Goal: Transaction & Acquisition: Register for event/course

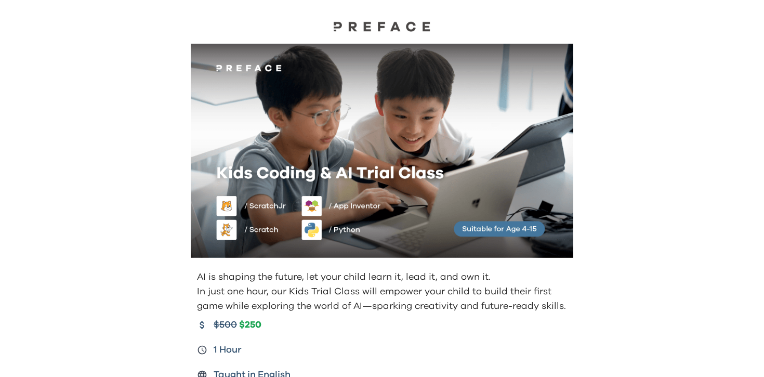
scroll to position [142, 0]
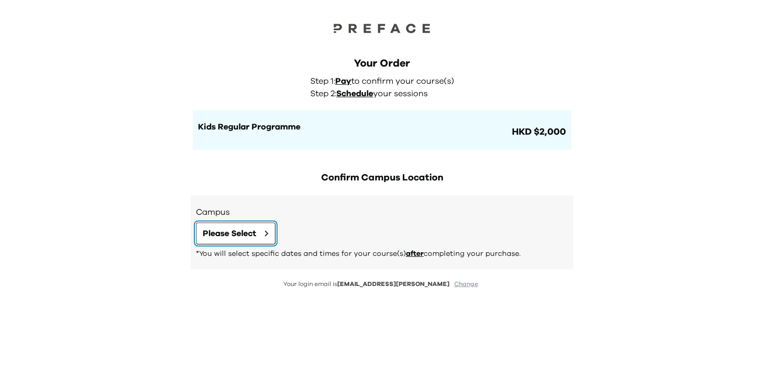
click at [247, 230] on span "Please Select" at bounding box center [230, 233] width 54 height 12
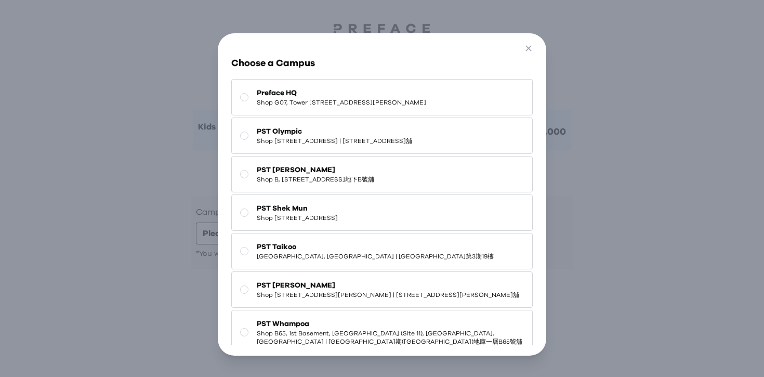
click at [293, 213] on button "PST Shek Mun Shop 227, 2/F, Kings Wing Plaza 1, No.3 On Kwan Street, Shek Mun |…" at bounding box center [382, 212] width 302 height 36
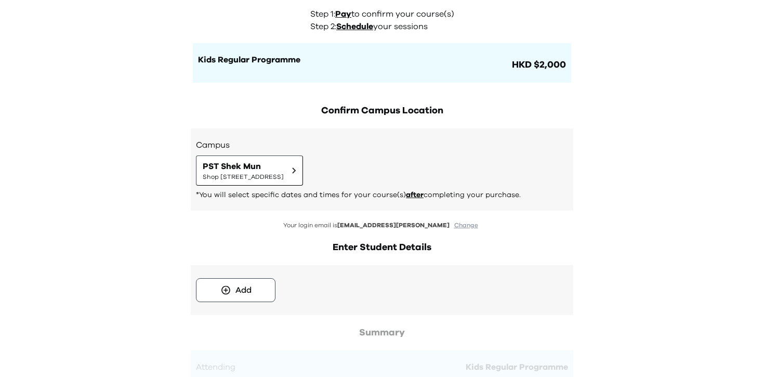
scroll to position [29, 0]
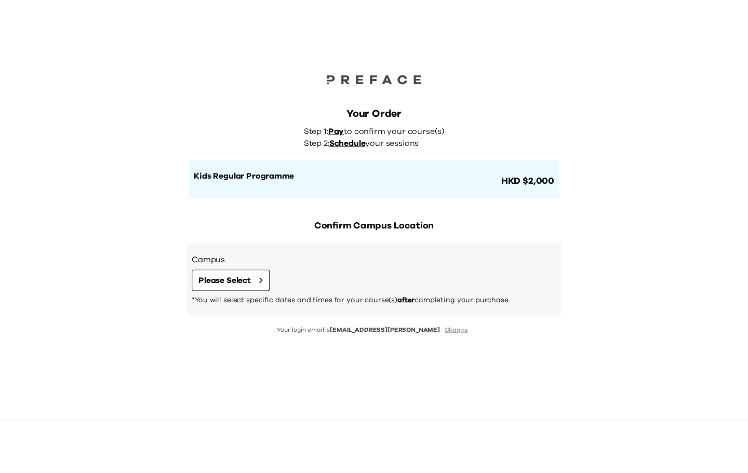
scroll to position [44, 0]
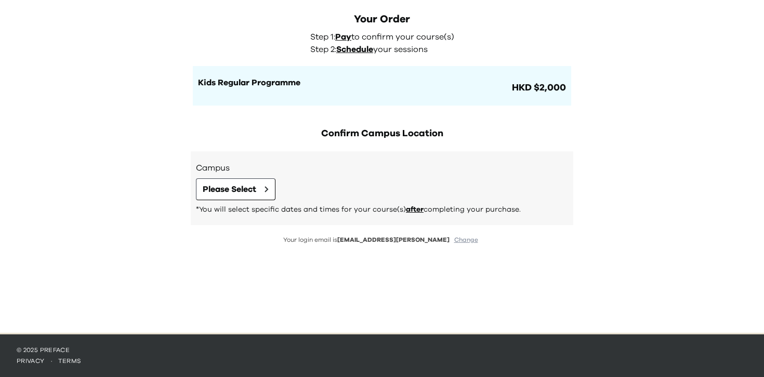
click at [466, 78] on h1 "Kids Regular Programme" at bounding box center [354, 82] width 312 height 12
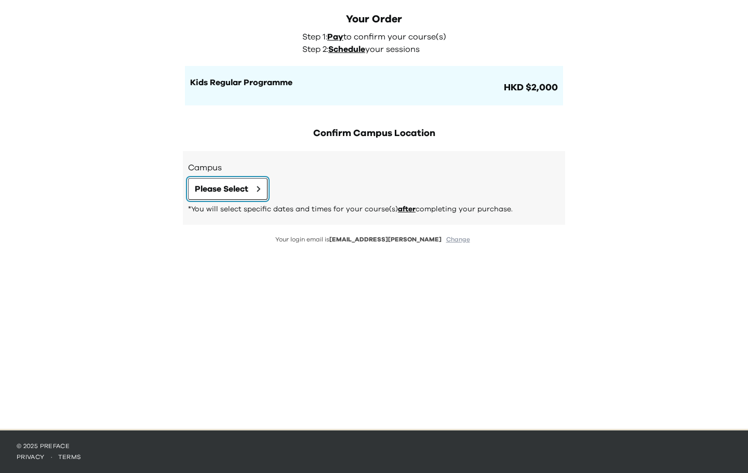
click at [253, 193] on button "Please Select" at bounding box center [227, 189] width 79 height 22
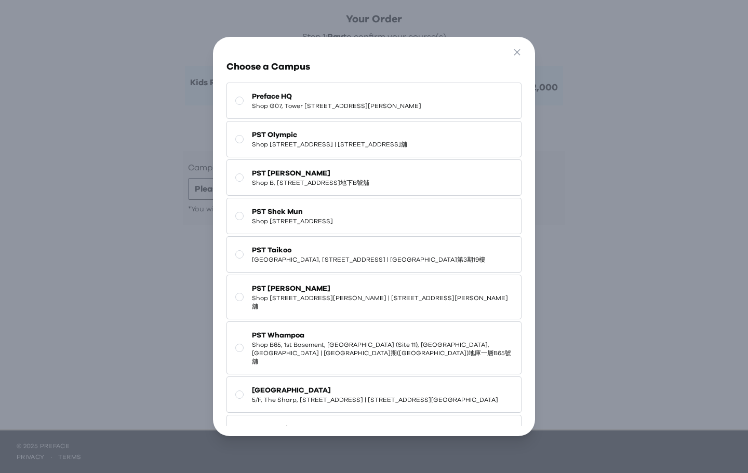
scroll to position [0, 0]
click at [388, 149] on span "Shop 118-119, 1/F, Olympian City 1, 11 Hoi Fai Road, Tai Kok Tsui | 大角咀海輝道11號奧海…" at bounding box center [329, 144] width 155 height 8
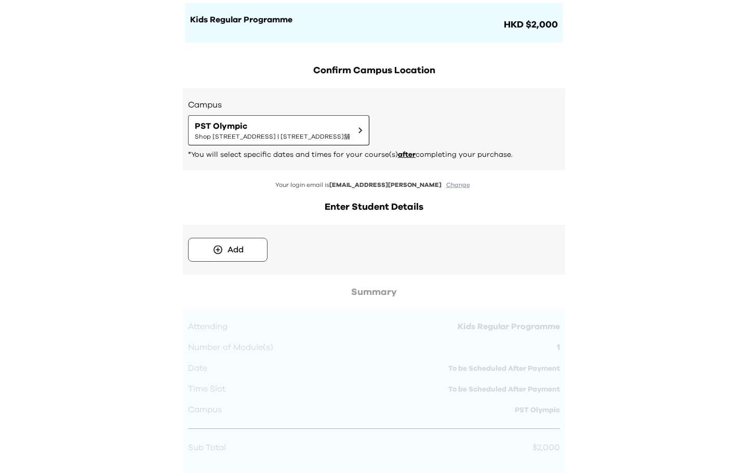
scroll to position [196, 0]
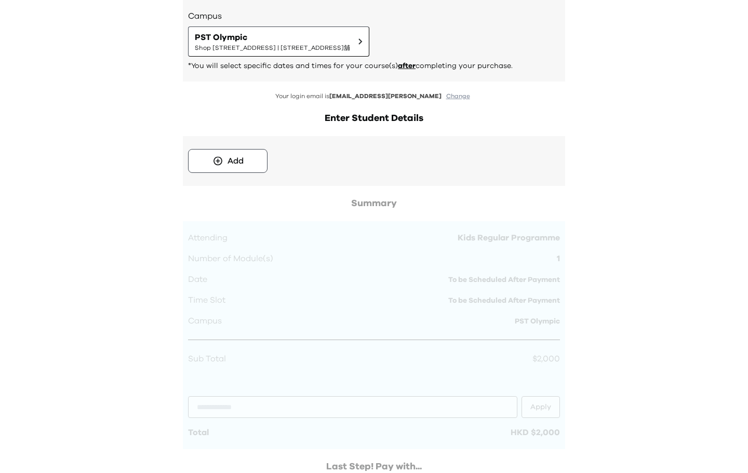
click at [242, 167] on button "Add" at bounding box center [227, 161] width 79 height 24
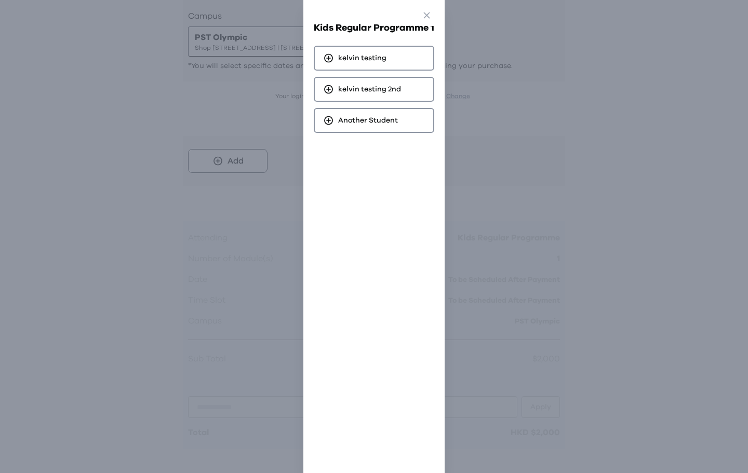
click at [398, 68] on div "kelvin testing" at bounding box center [374, 58] width 121 height 25
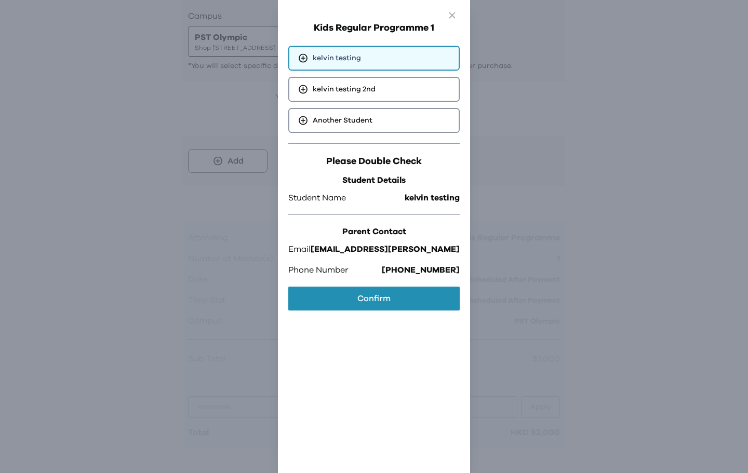
click at [379, 291] on button "Confirm" at bounding box center [373, 299] width 171 height 24
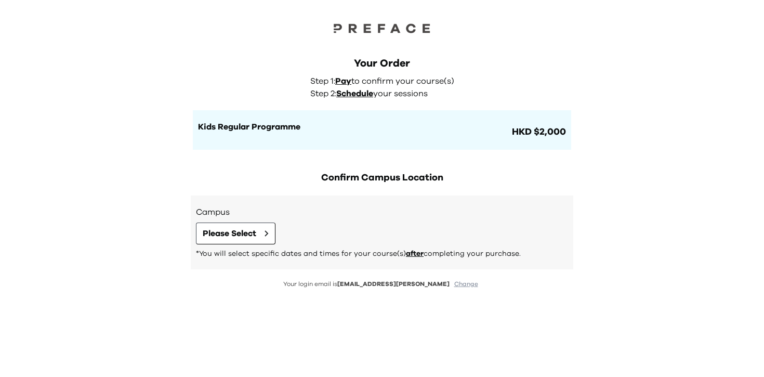
scroll to position [44, 0]
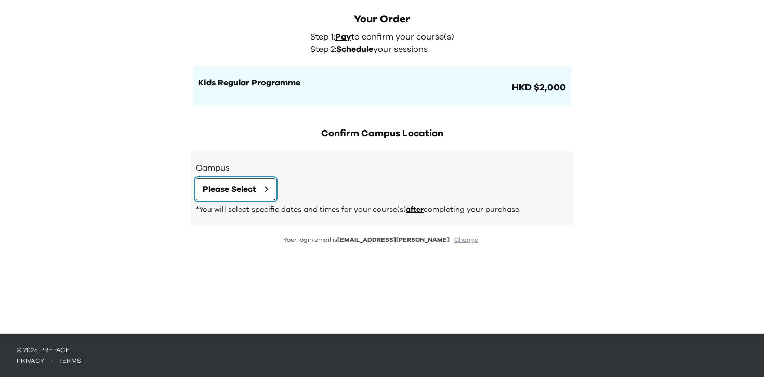
click at [231, 189] on span "Please Select" at bounding box center [230, 189] width 54 height 12
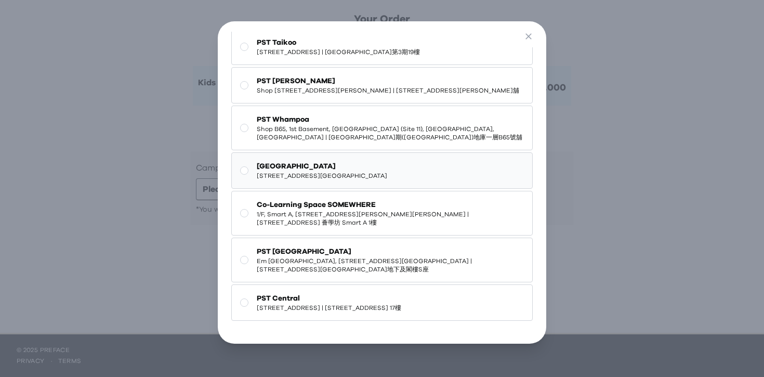
scroll to position [195, 0]
click at [412, 141] on span "Shop B65, 1st Basement, Treasure World (Site 11), Whampoa Garden, Hung Hom | 紅磡…" at bounding box center [391, 133] width 268 height 17
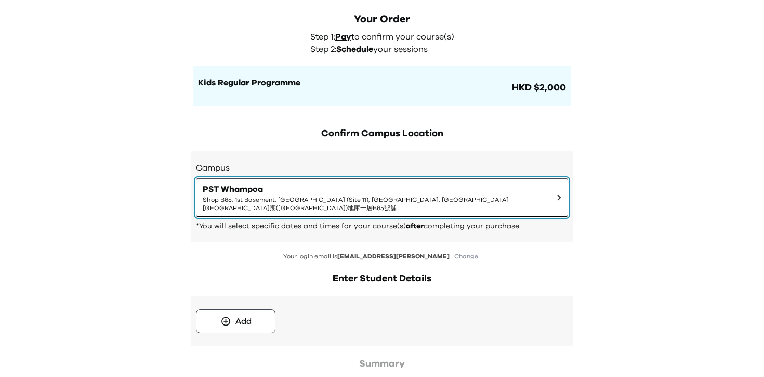
click at [474, 196] on span "Shop B65, 1st Basement, Treasure World (Site 11), Whampoa Garden, Hung Hom | 紅磡…" at bounding box center [376, 203] width 346 height 17
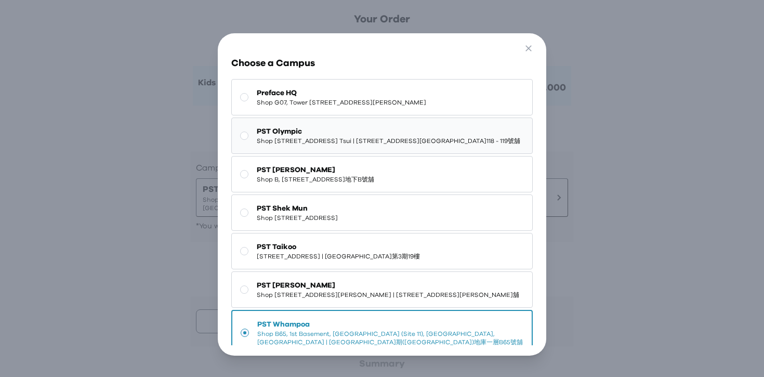
click at [462, 135] on span "PST Olympic" at bounding box center [388, 131] width 263 height 10
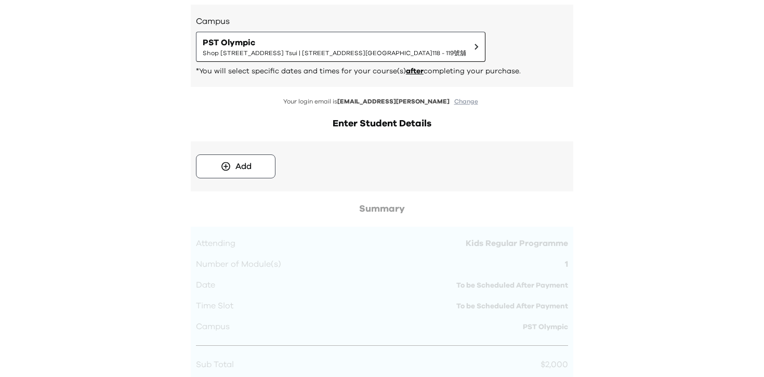
scroll to position [114, 0]
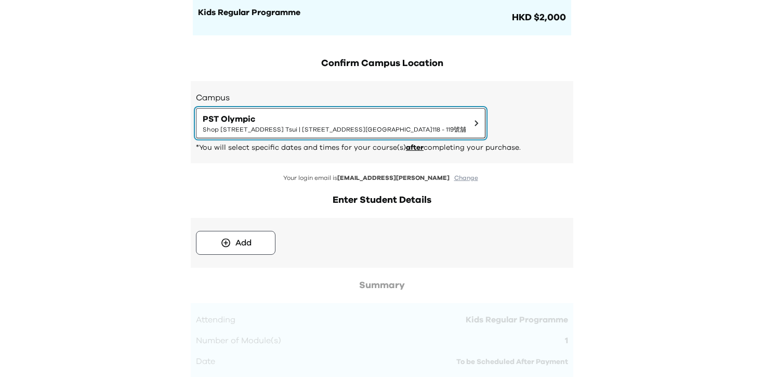
click at [477, 134] on button "PST Olympic Shop 118-119, 1/F, Olympian City 1, 11 Hoi Fai Road, Tai Kok Tsui |…" at bounding box center [340, 123] width 289 height 30
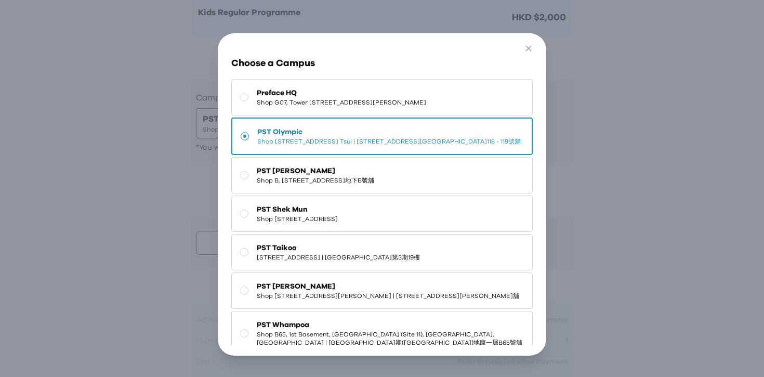
click at [636, 143] on div "Go Back Close Choose a Campus Preface HQ Shop G07, Tower 535, 535 Jaffe Road, C…" at bounding box center [382, 194] width 764 height 389
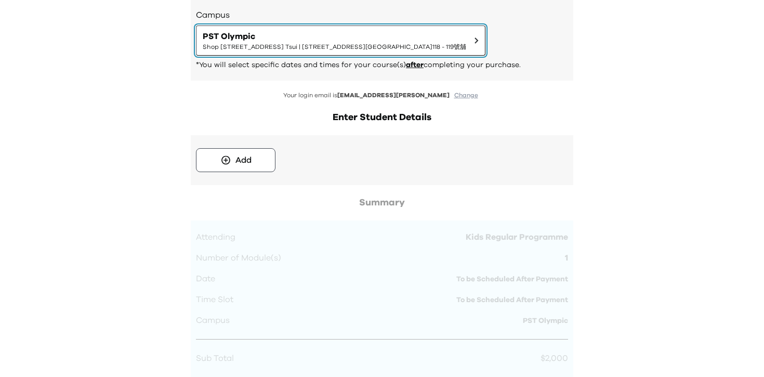
scroll to position [151, 0]
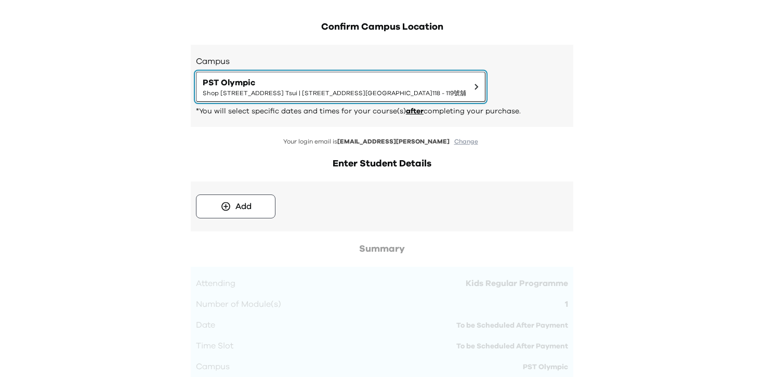
click at [415, 86] on span "PST Olympic" at bounding box center [334, 82] width 263 height 12
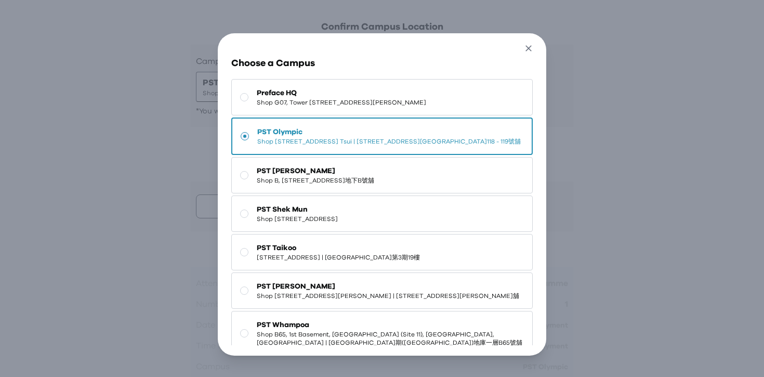
click at [528, 47] on icon "button" at bounding box center [528, 48] width 11 height 11
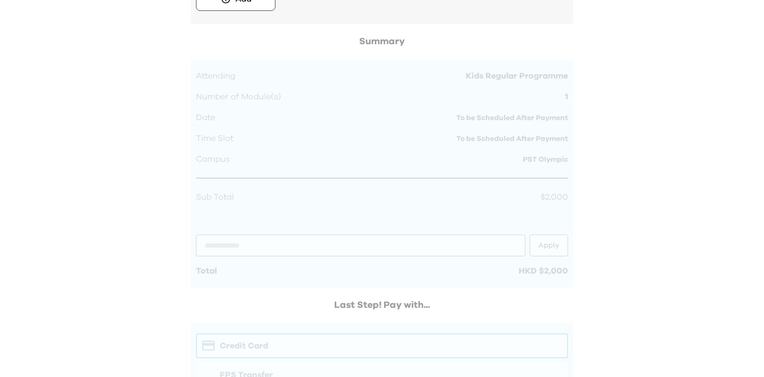
scroll to position [155, 0]
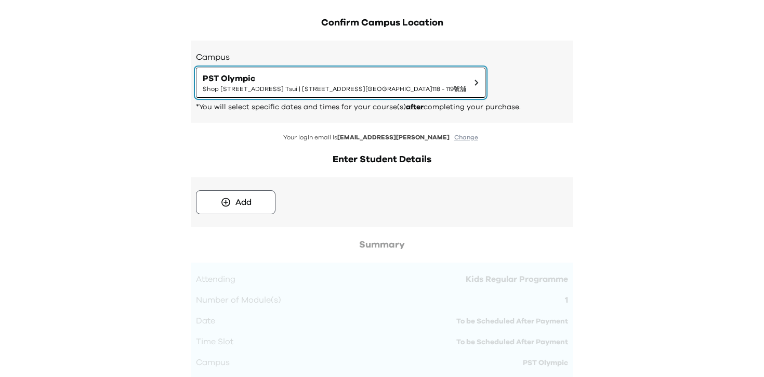
click at [454, 73] on span "PST Olympic" at bounding box center [334, 78] width 263 height 12
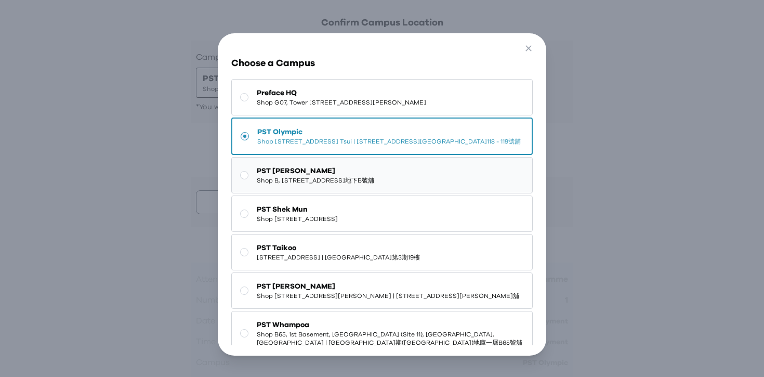
click at [374, 176] on span "PST [PERSON_NAME]" at bounding box center [315, 171] width 117 height 10
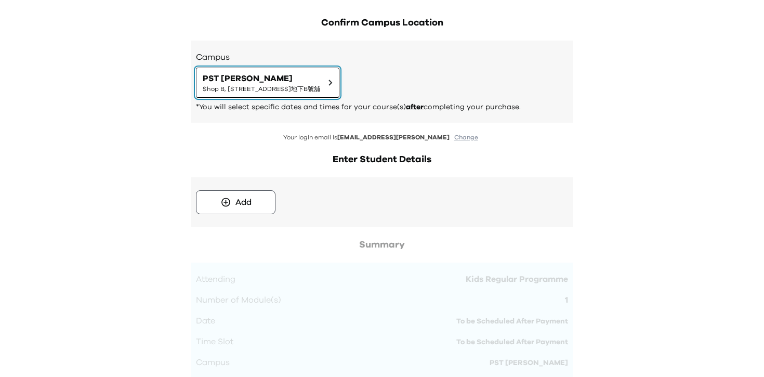
click at [320, 77] on span "PST Sai Ying Pun" at bounding box center [261, 78] width 117 height 12
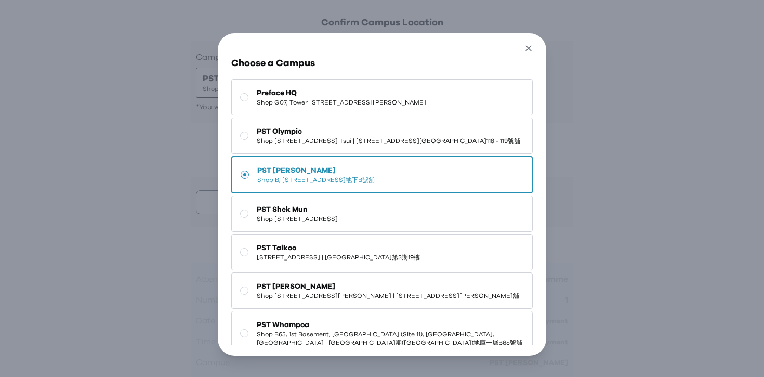
click at [528, 46] on icon "button" at bounding box center [528, 48] width 11 height 11
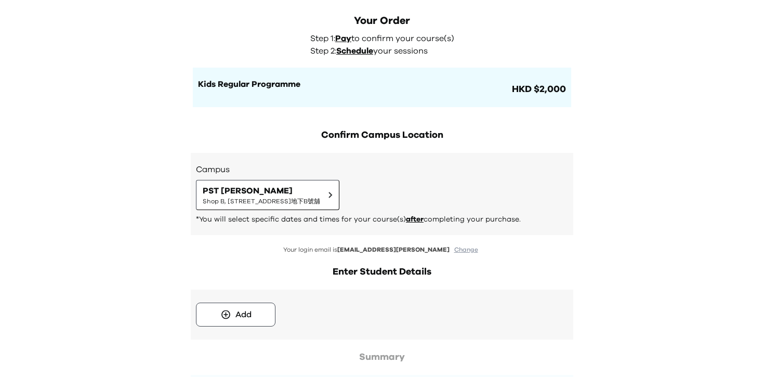
scroll to position [42, 0]
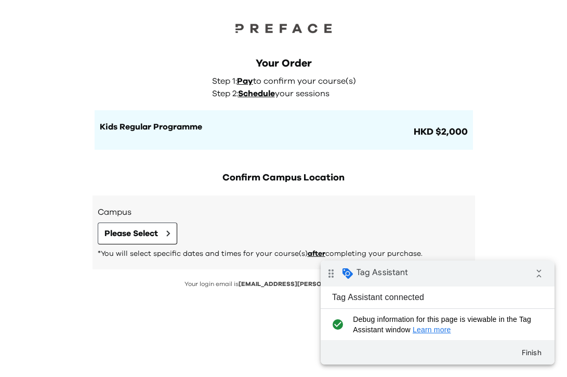
click at [516, 88] on div "Your Order Step 1: Pay to confirm your course(s) Step 2: Schedule your sessions…" at bounding box center [283, 188] width 567 height 377
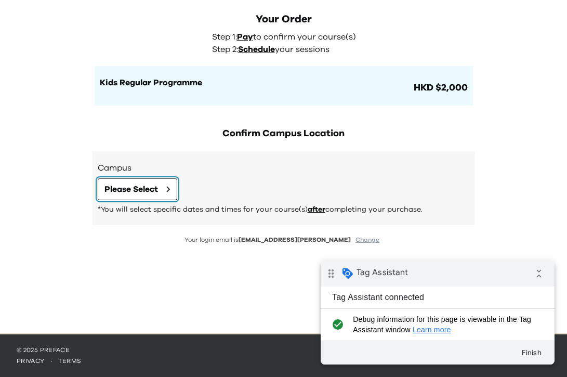
click at [140, 190] on span "Please Select" at bounding box center [131, 189] width 54 height 12
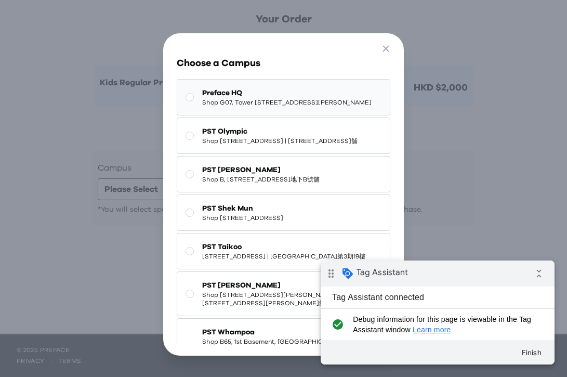
click at [302, 96] on span "Preface HQ" at bounding box center [286, 93] width 169 height 10
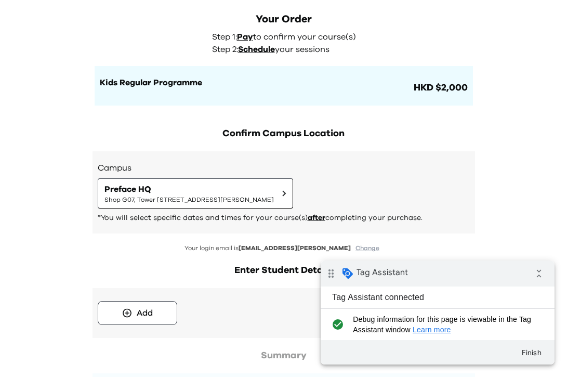
scroll to position [0, 0]
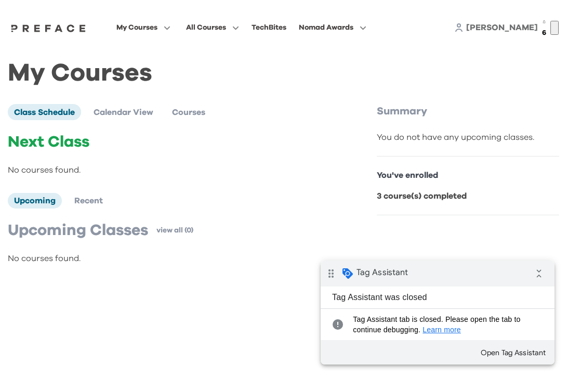
click at [523, 29] on span "[PERSON_NAME]" at bounding box center [502, 27] width 72 height 8
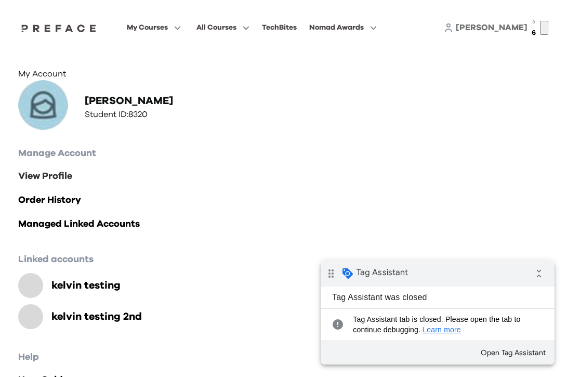
click at [59, 178] on link "View Profile" at bounding box center [283, 176] width 530 height 15
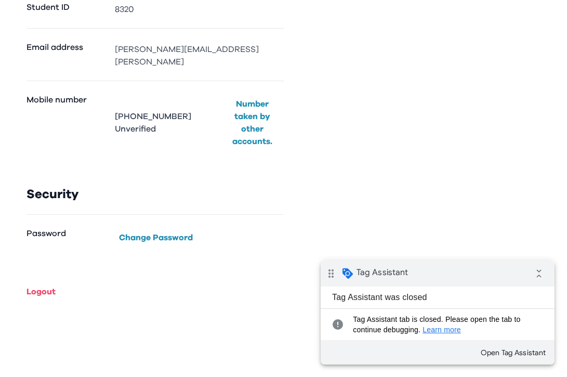
scroll to position [283, 0]
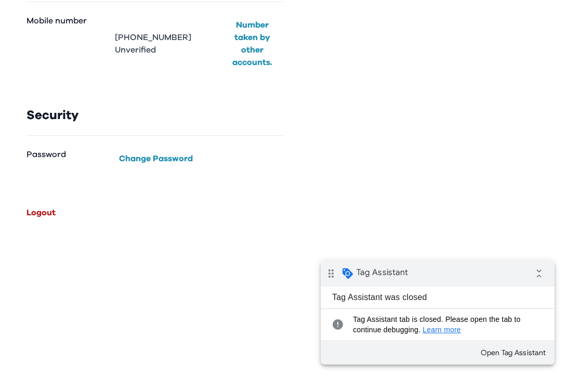
click at [52, 206] on button "Logout" at bounding box center [40, 212] width 37 height 17
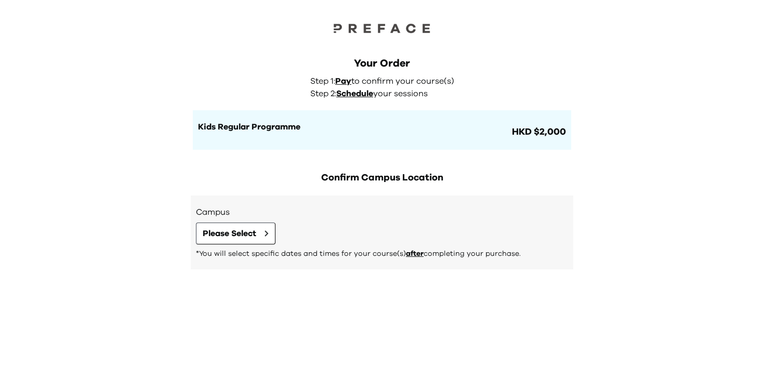
click at [657, 37] on div "Your Order Step 1: Pay to confirm your course(s) Step 2: Schedule your sessions…" at bounding box center [382, 188] width 764 height 377
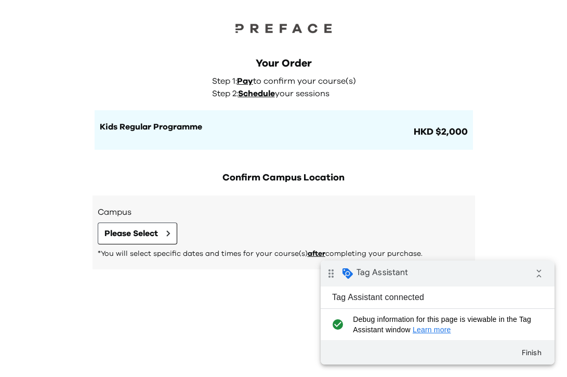
click at [486, 181] on div "Your Order Step 1: Pay to confirm your course(s) Step 2: Schedule your sessions…" at bounding box center [283, 188] width 567 height 377
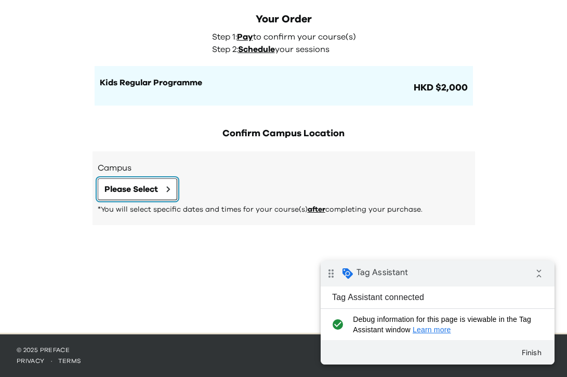
click at [150, 190] on span "Please Select" at bounding box center [131, 189] width 54 height 12
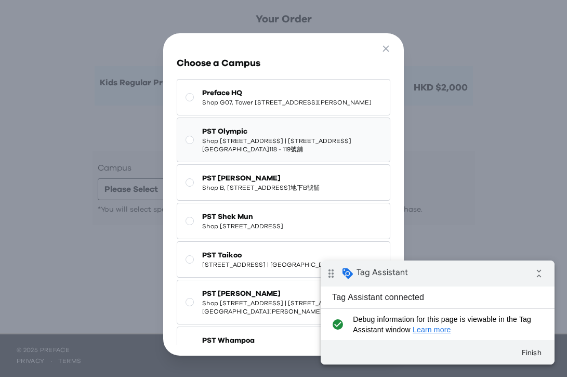
click at [285, 137] on span "PST Olympic" at bounding box center [291, 131] width 179 height 10
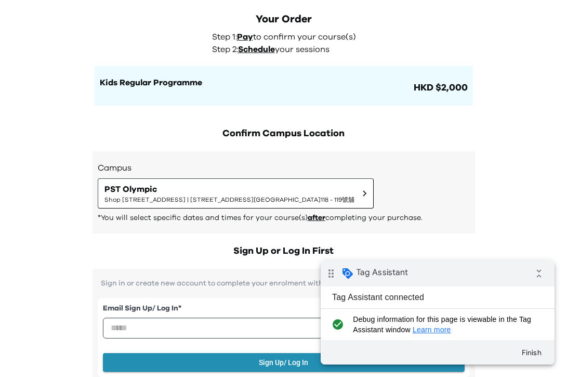
scroll to position [240, 0]
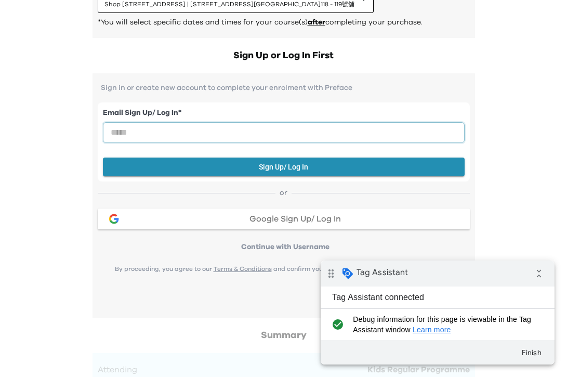
click at [324, 138] on input "email" at bounding box center [284, 132] width 362 height 21
type input "**********"
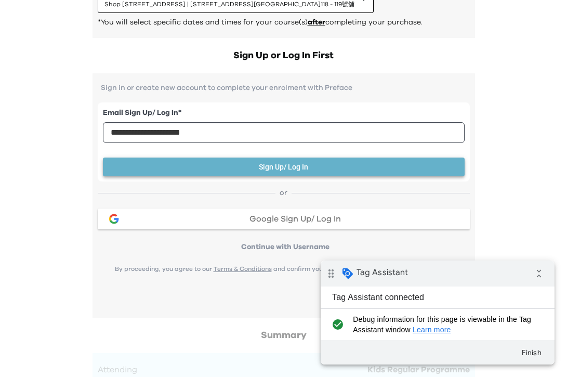
click at [295, 170] on button "Sign Up/ Log In" at bounding box center [284, 166] width 362 height 19
